Goal: Information Seeking & Learning: Learn about a topic

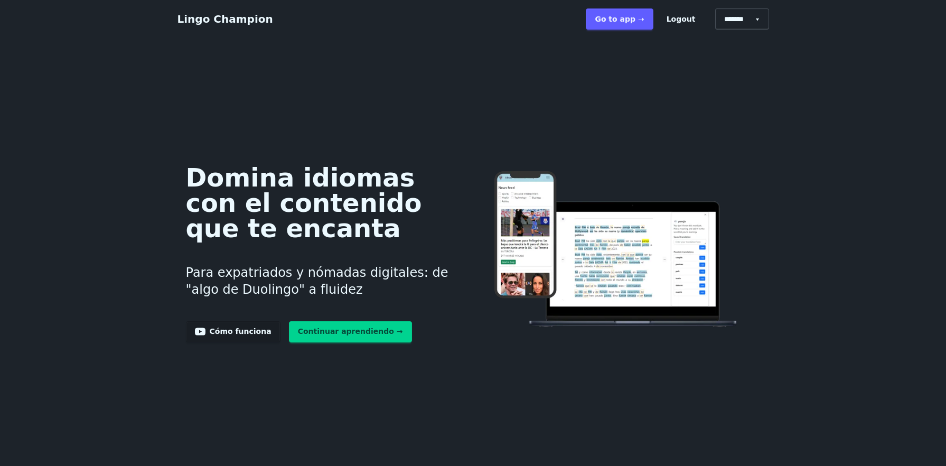
click at [625, 20] on link "Go to app ➝" at bounding box center [619, 18] width 67 height 21
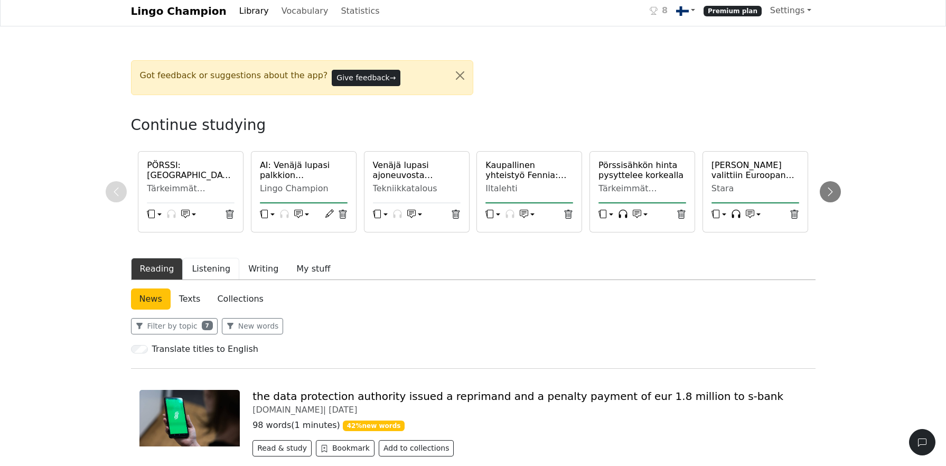
scroll to position [25, 0]
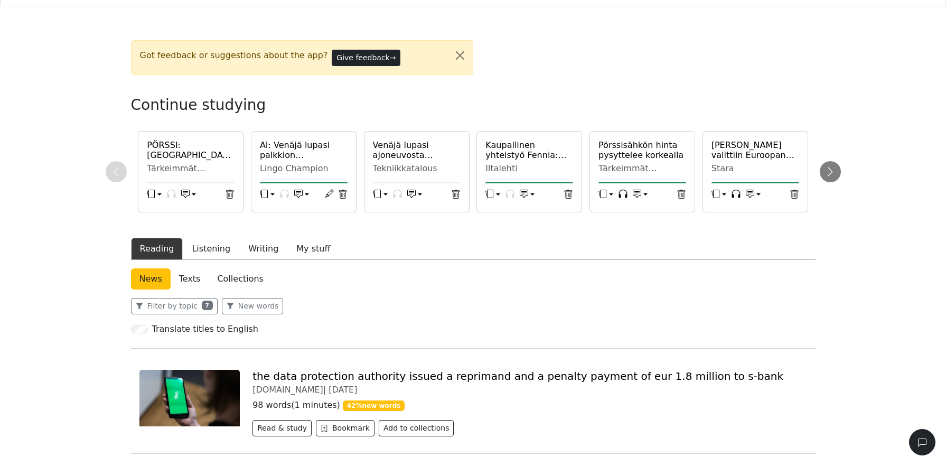
click at [213, 149] on h6 "PÖRSSI: Helsingissä ohut nousutunnelma, Aiforian kiito jatkuu" at bounding box center [191, 150] width 88 height 20
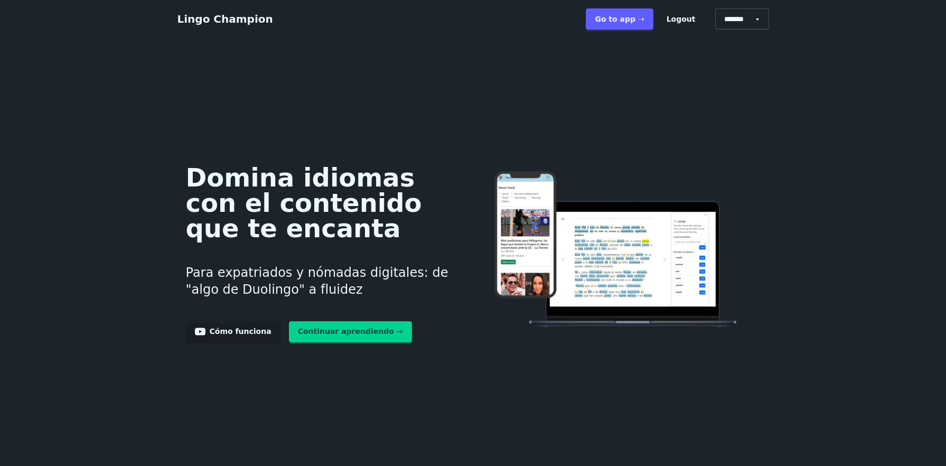
click at [653, 15] on link "Go to app ➝" at bounding box center [619, 18] width 67 height 21
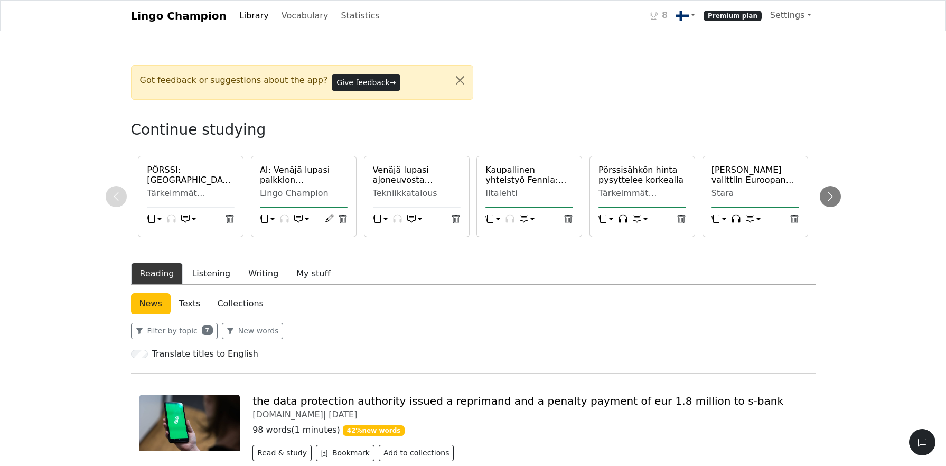
click at [189, 177] on h6 "PÖRSSI: Helsingissä ohut nousutunnelma, Aiforian kiito jatkuu" at bounding box center [191, 175] width 88 height 20
